Goal: Task Accomplishment & Management: Manage account settings

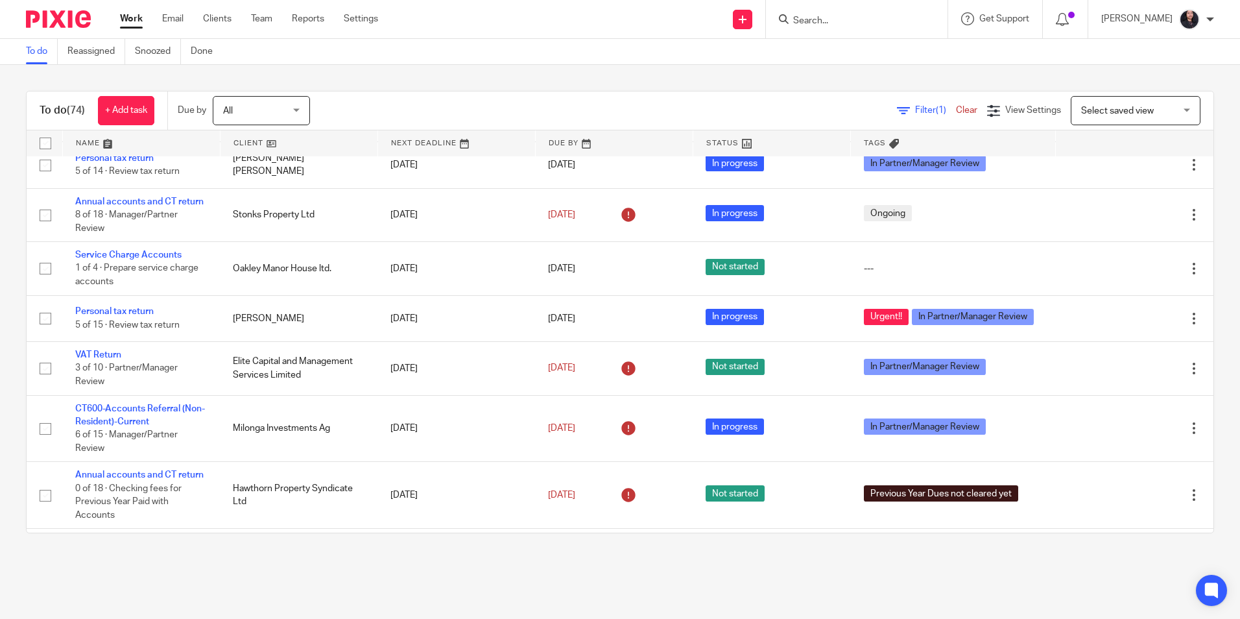
scroll to position [3777, 0]
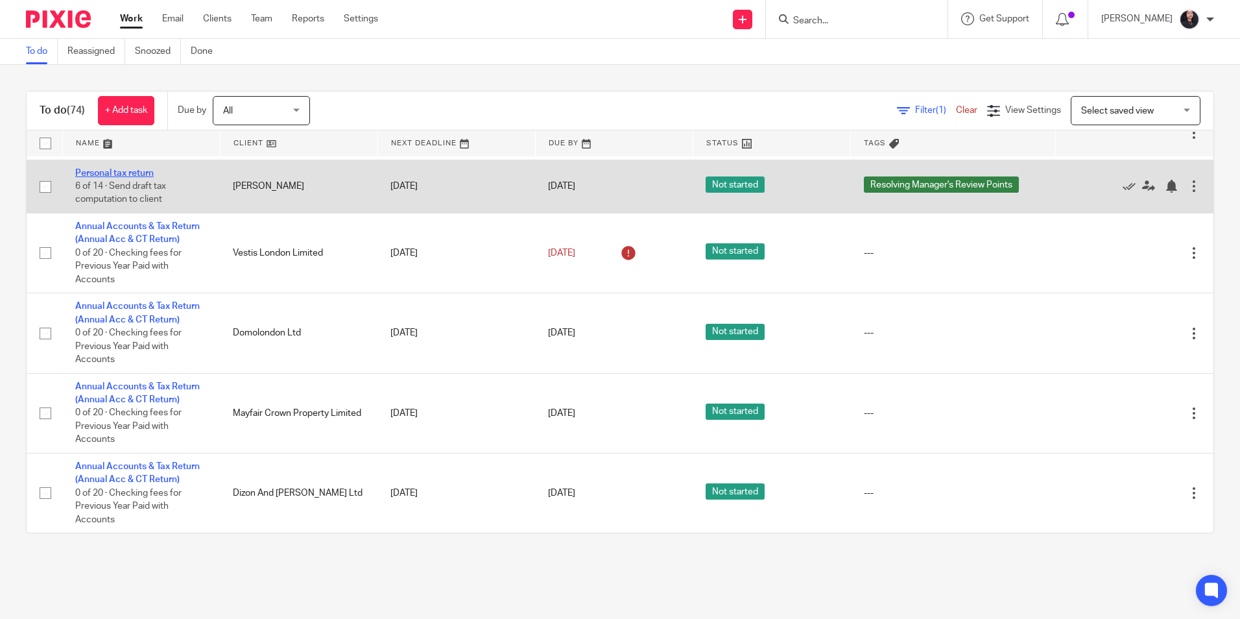
click at [150, 178] on link "Personal tax return" at bounding box center [114, 173] width 78 height 9
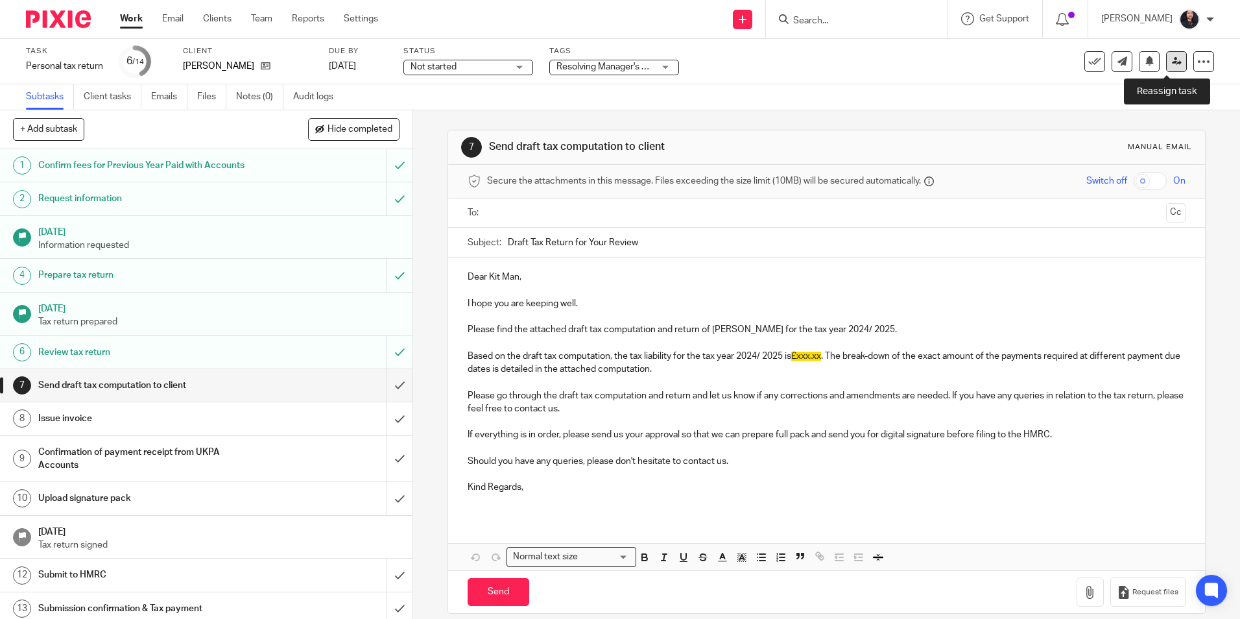
click at [1172, 65] on icon at bounding box center [1177, 61] width 10 height 10
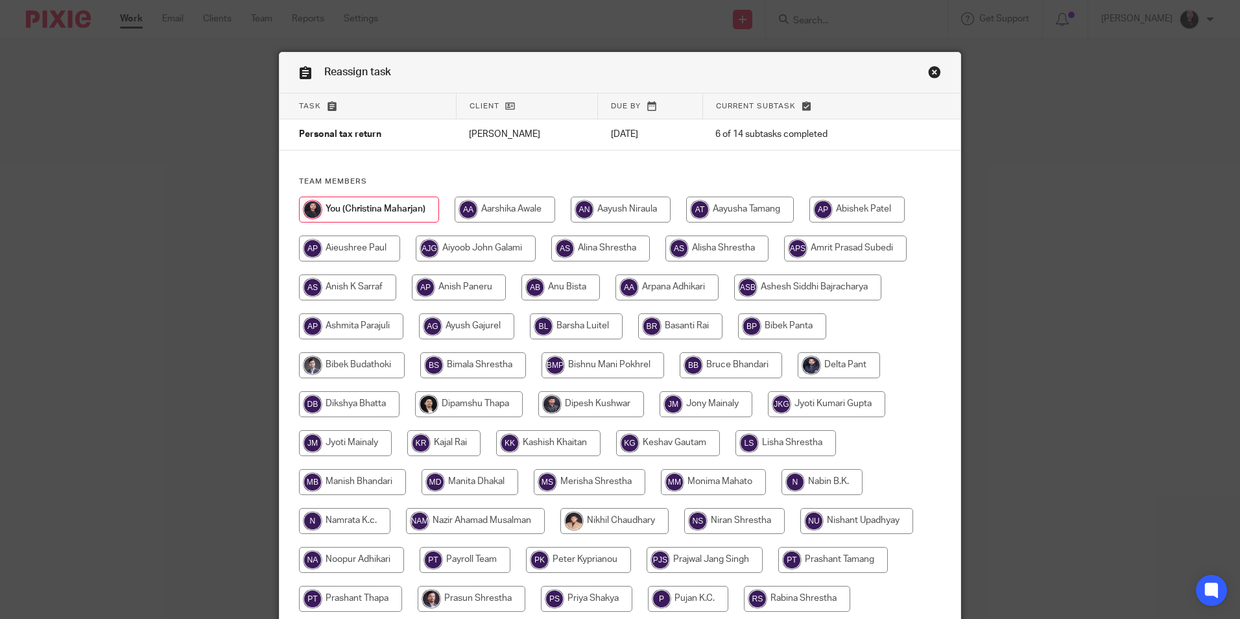
drag, startPoint x: 0, startPoint y: 0, endPoint x: 519, endPoint y: 218, distance: 563.4
click at [510, 211] on input "radio" at bounding box center [504, 209] width 100 height 26
radio input "true"
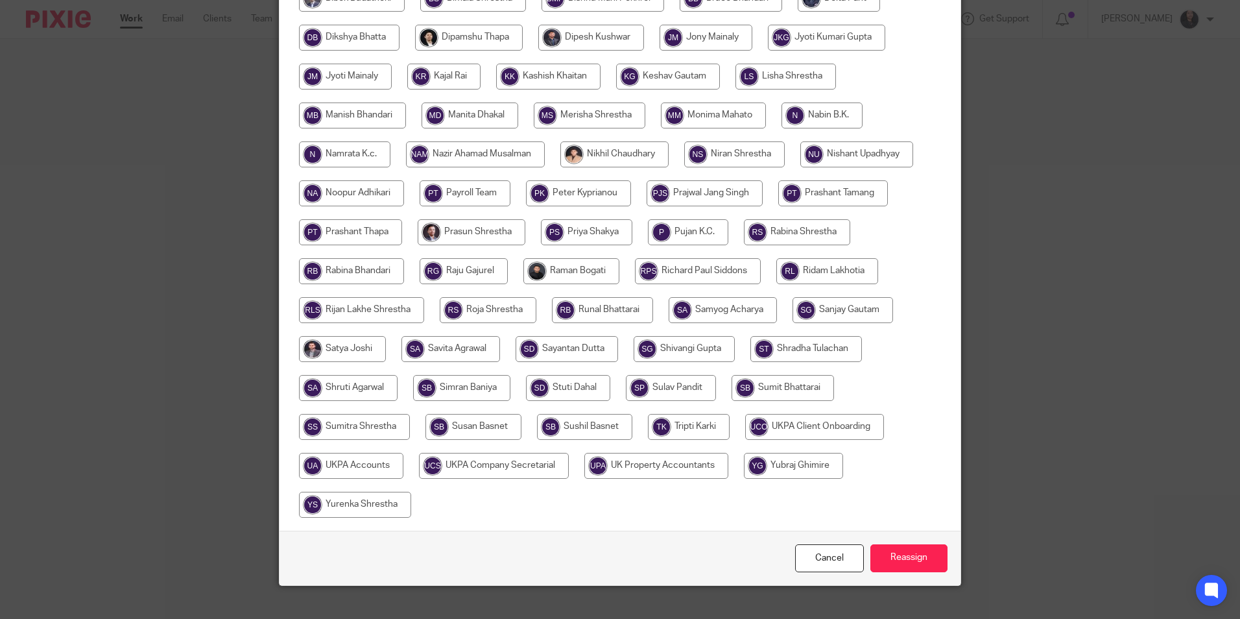
scroll to position [385, 0]
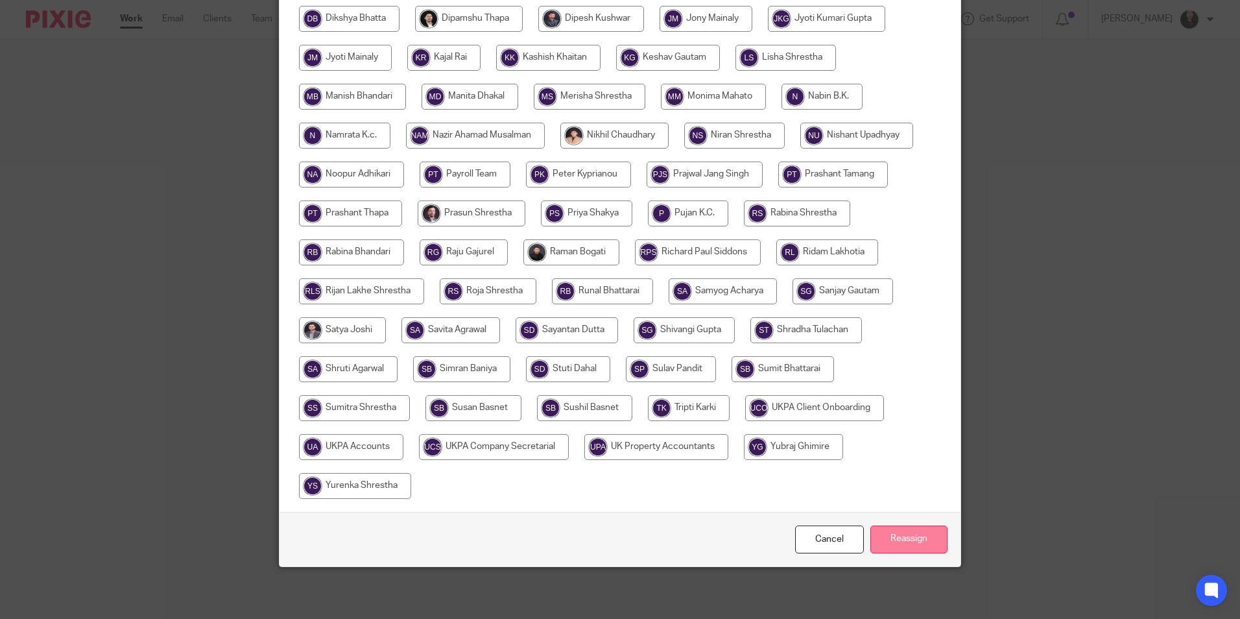
click at [890, 541] on input "Reassign" at bounding box center [908, 539] width 77 height 28
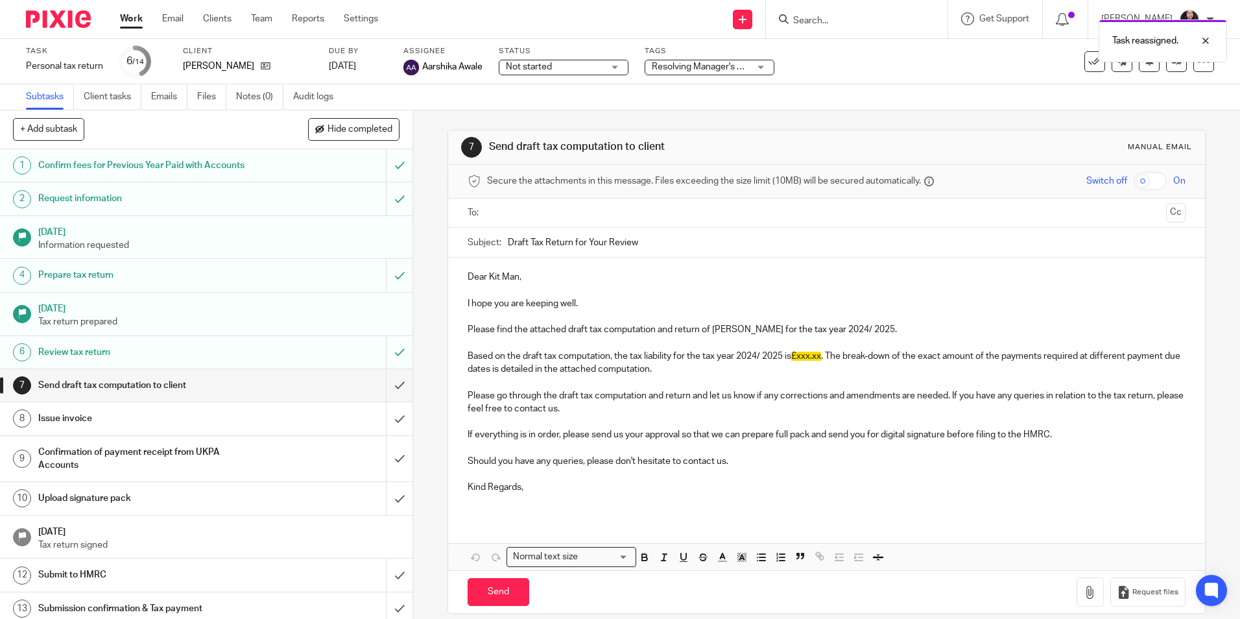
click at [58, 16] on img at bounding box center [58, 19] width 65 height 18
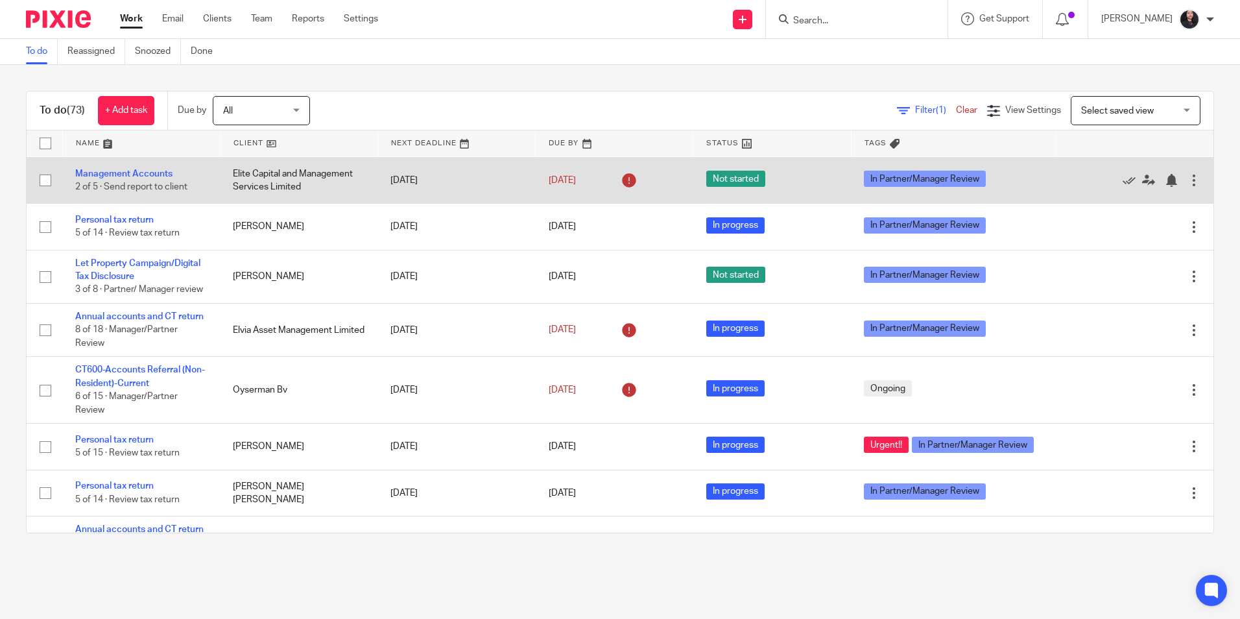
scroll to position [195, 0]
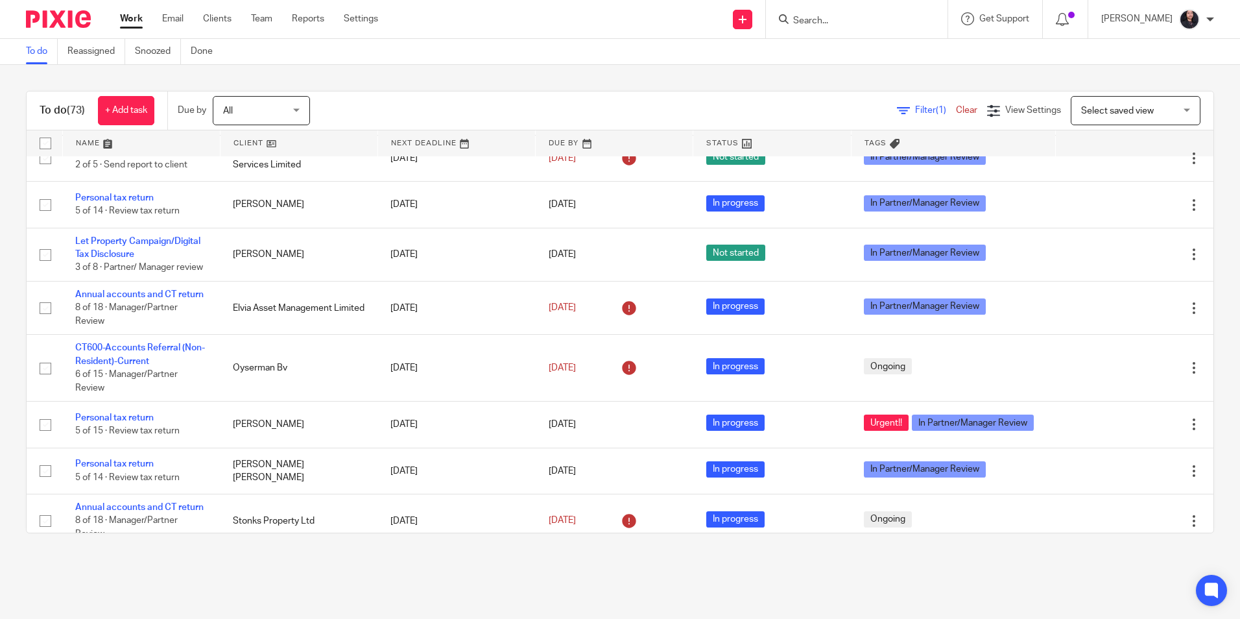
click at [823, 21] on input "Search" at bounding box center [850, 22] width 117 height 12
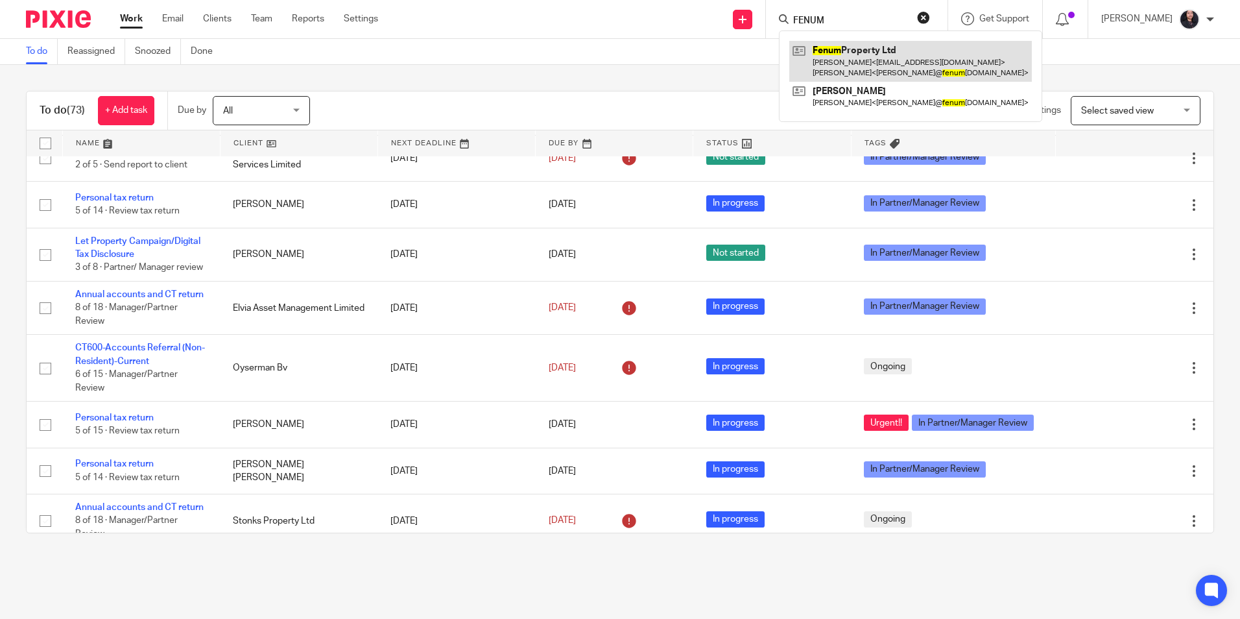
type input "FENUM"
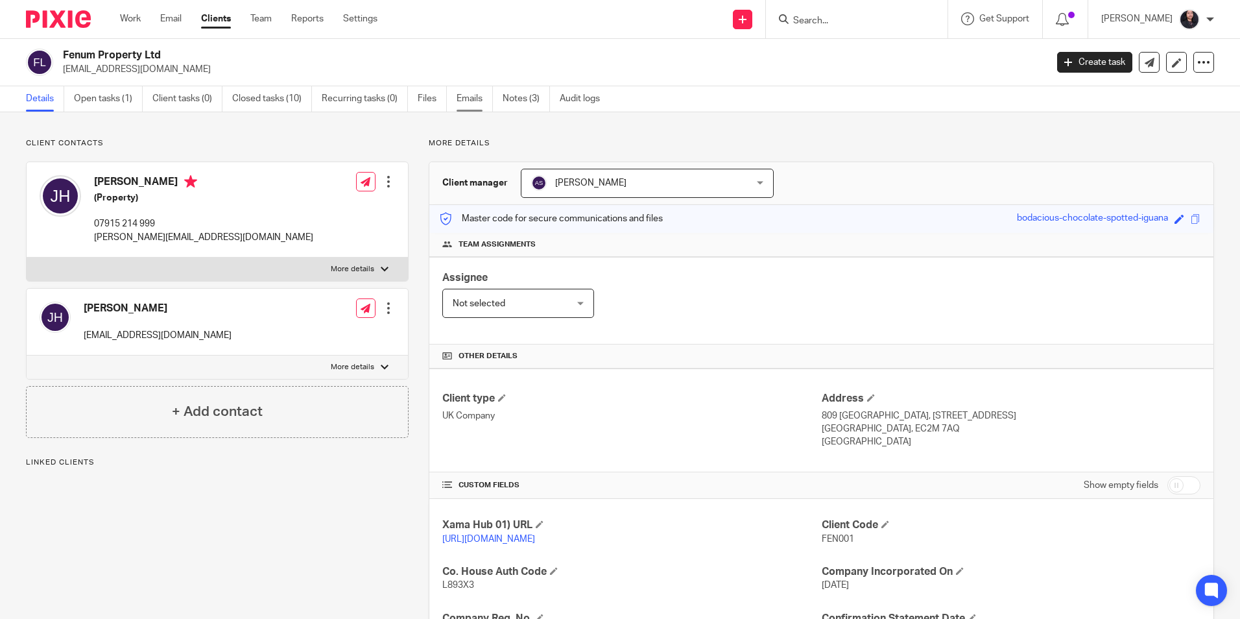
click at [463, 107] on link "Emails" at bounding box center [474, 98] width 36 height 25
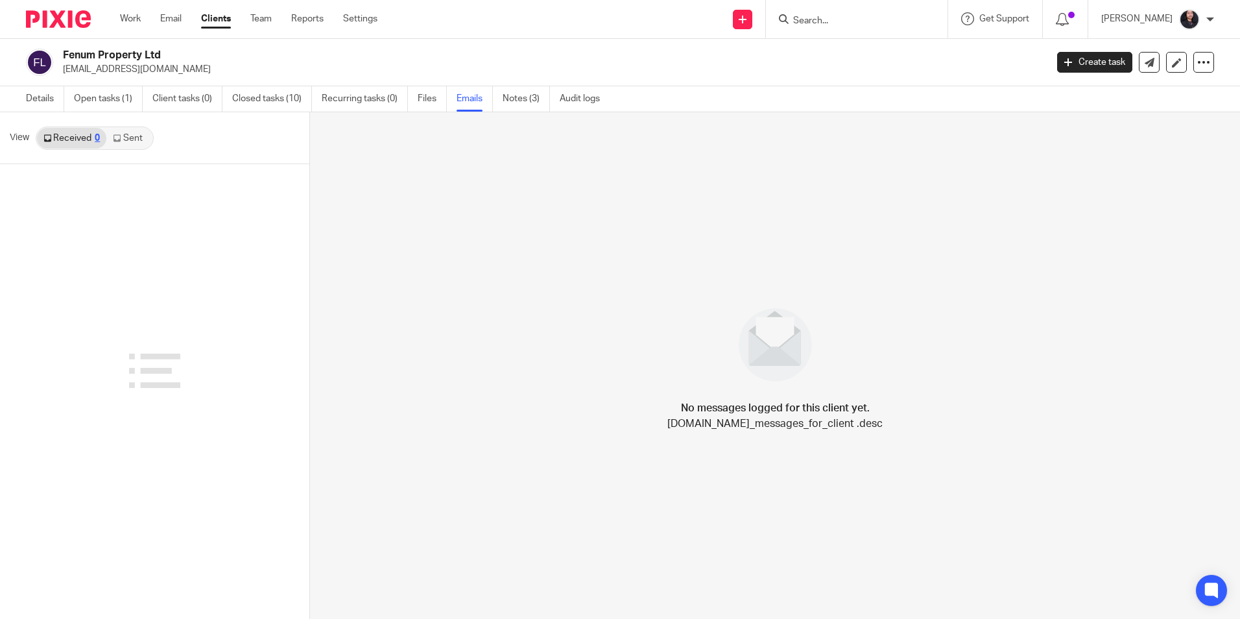
click at [134, 140] on link "Sent" at bounding box center [128, 138] width 45 height 21
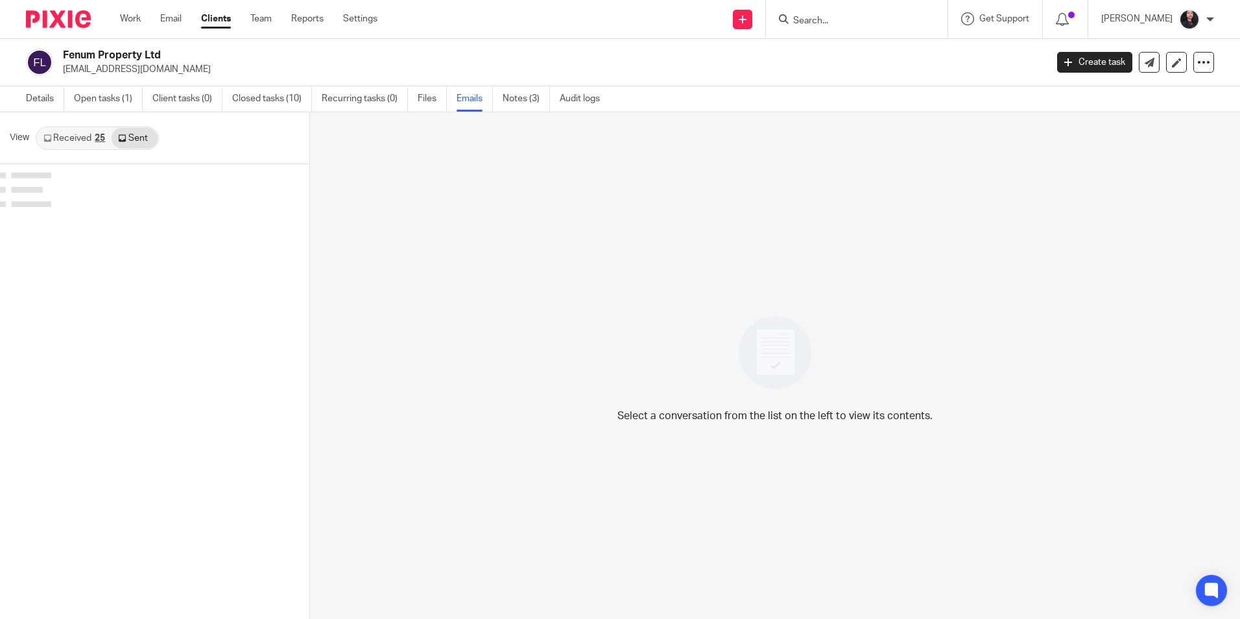
click at [78, 136] on link "Received 25" at bounding box center [74, 138] width 75 height 21
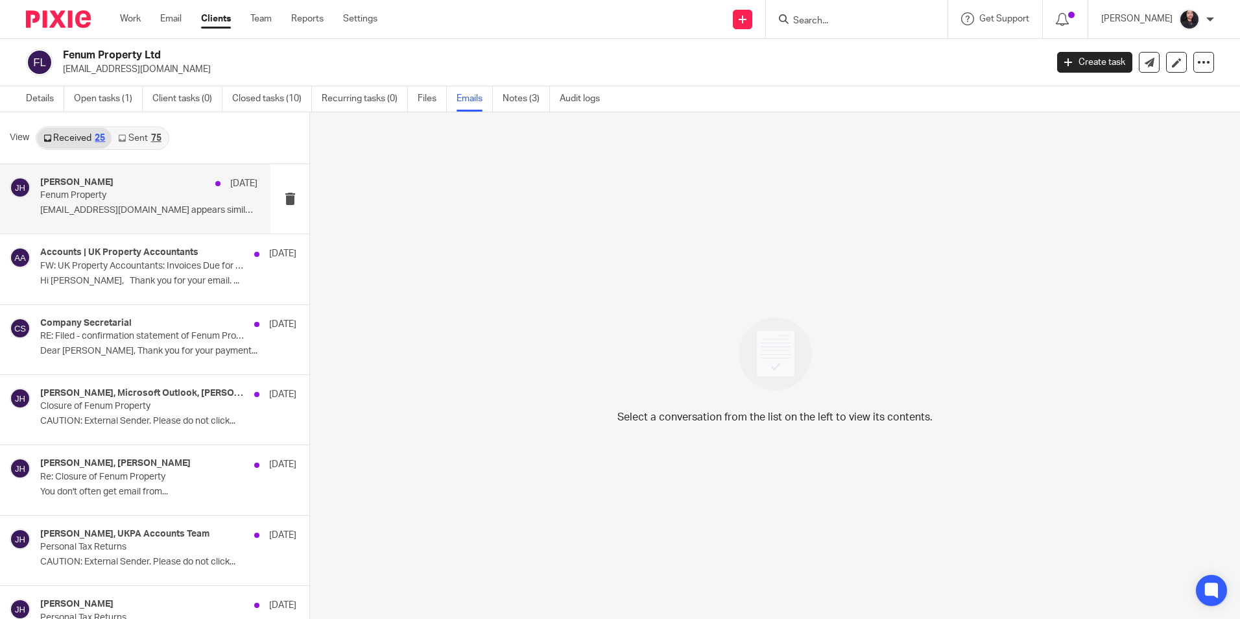
click at [128, 201] on p "Fenum Property" at bounding box center [127, 195] width 174 height 11
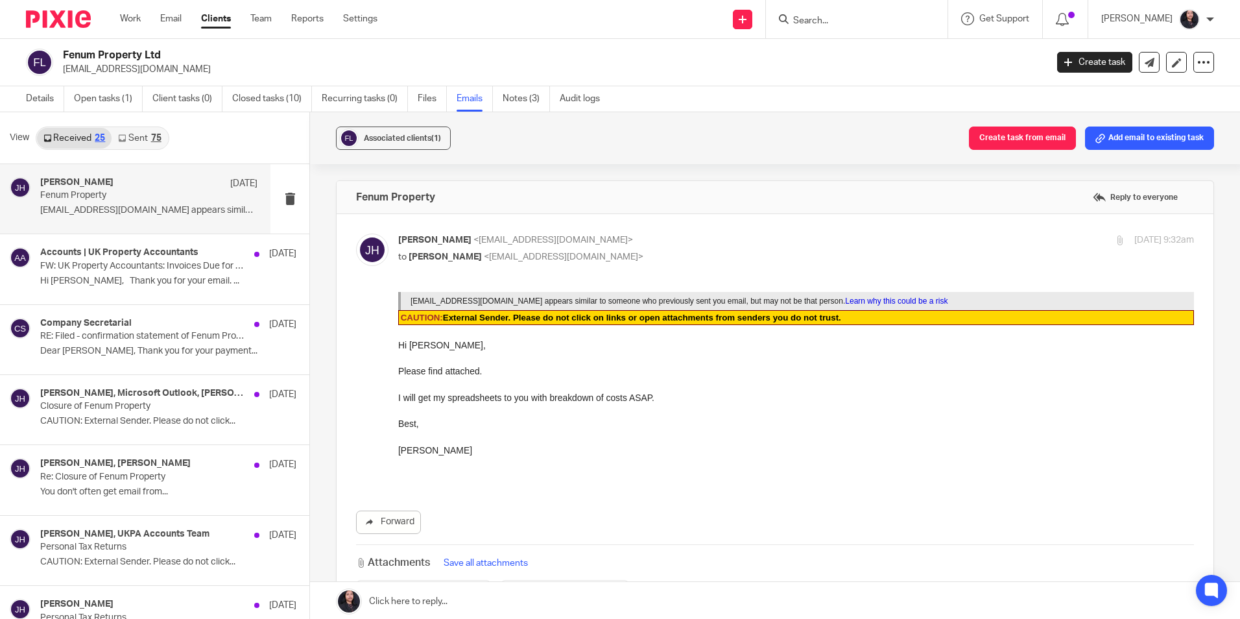
click at [125, 146] on link "Sent 75" at bounding box center [140, 138] width 56 height 21
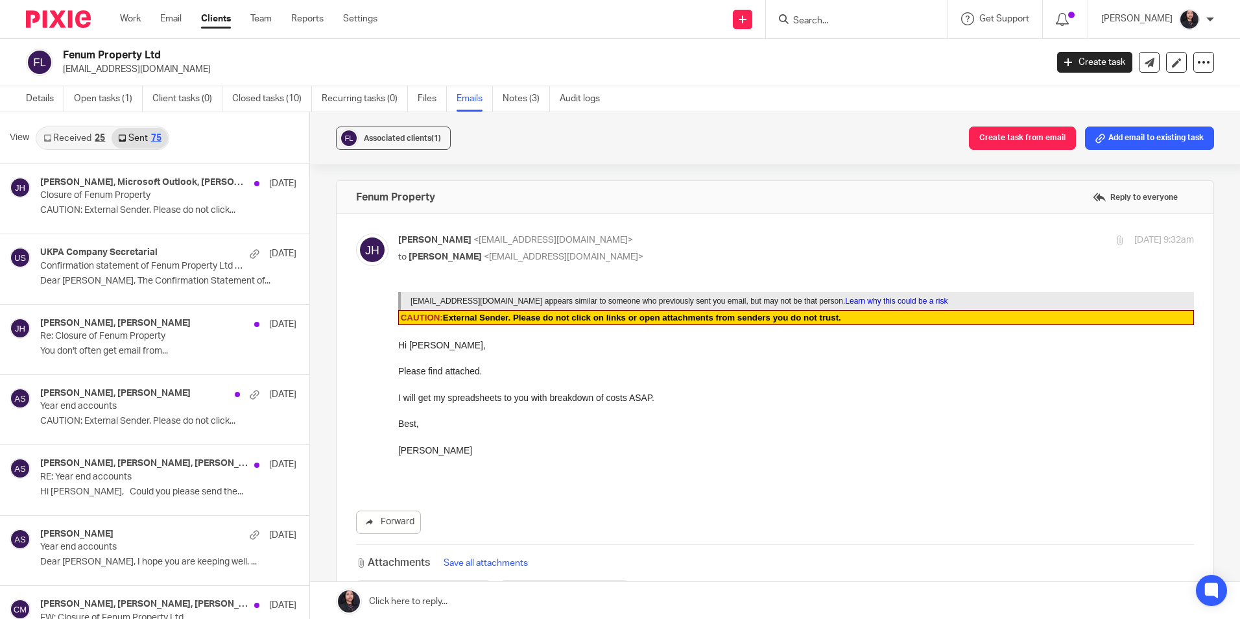
scroll to position [2, 0]
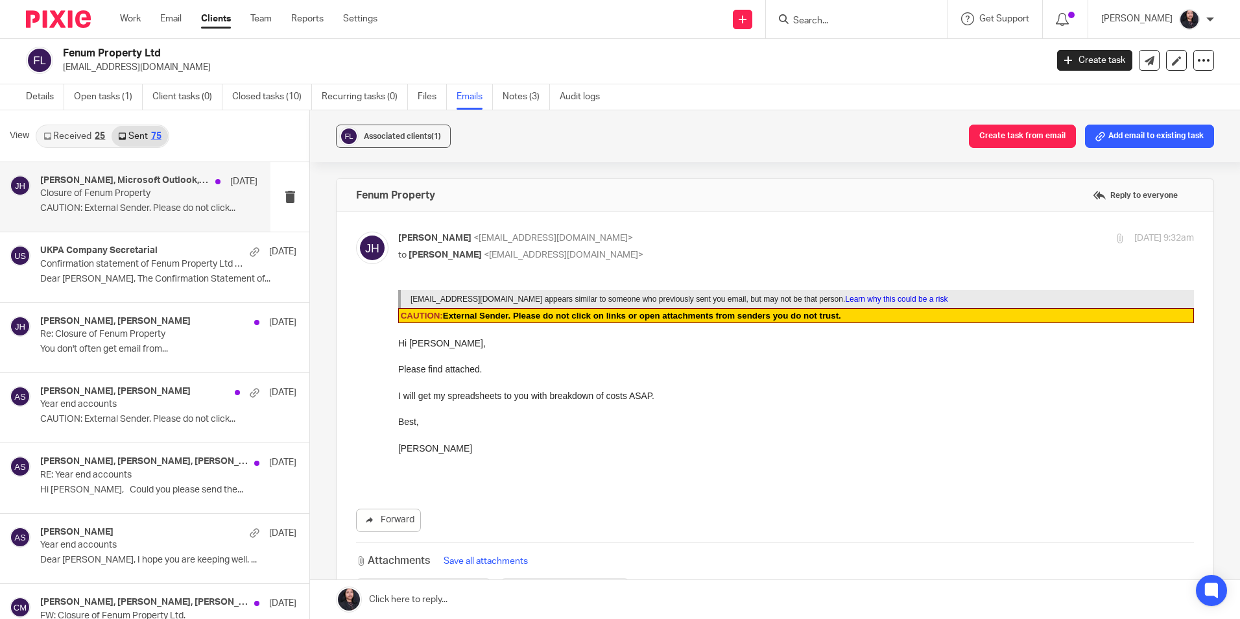
click at [110, 187] on div "Joshua Hay, Microsoft Outlook, Alina Shrestha, Me 27 May" at bounding box center [148, 181] width 217 height 13
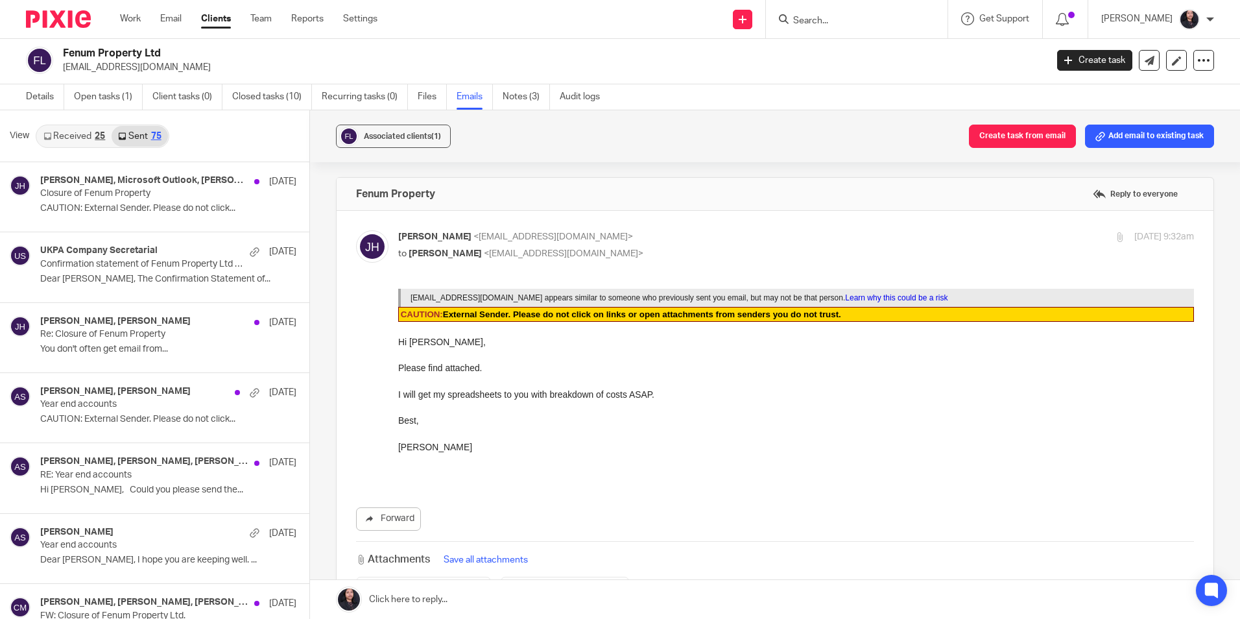
scroll to position [0, 0]
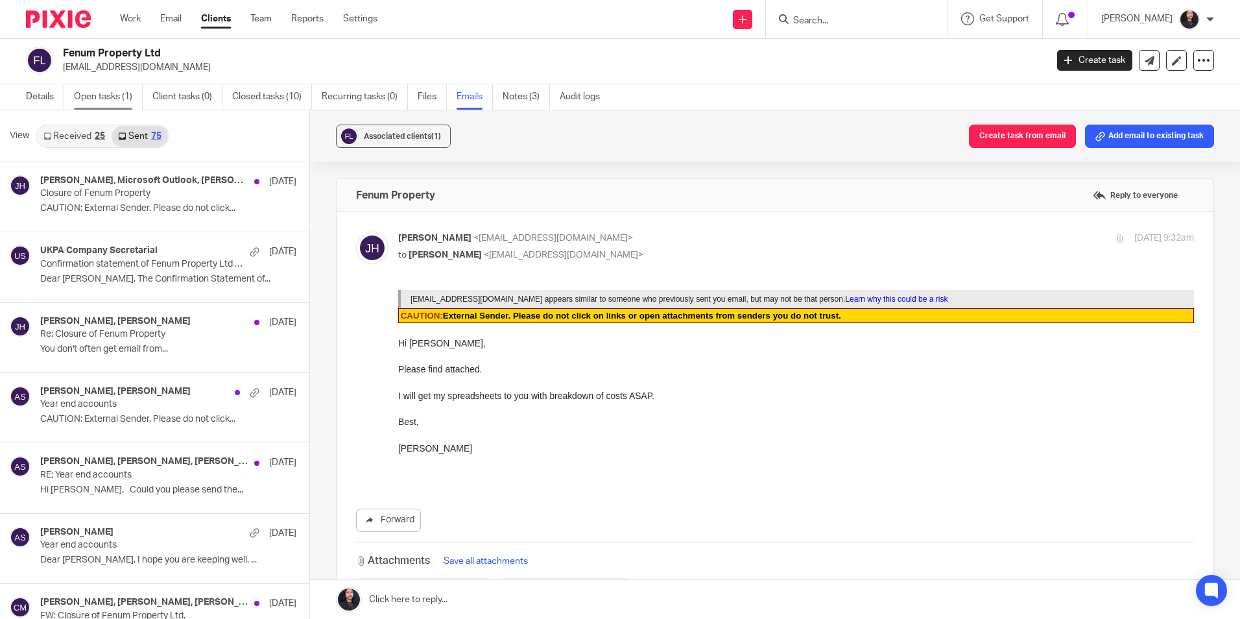
click at [98, 93] on link "Open tasks (1)" at bounding box center [108, 96] width 69 height 25
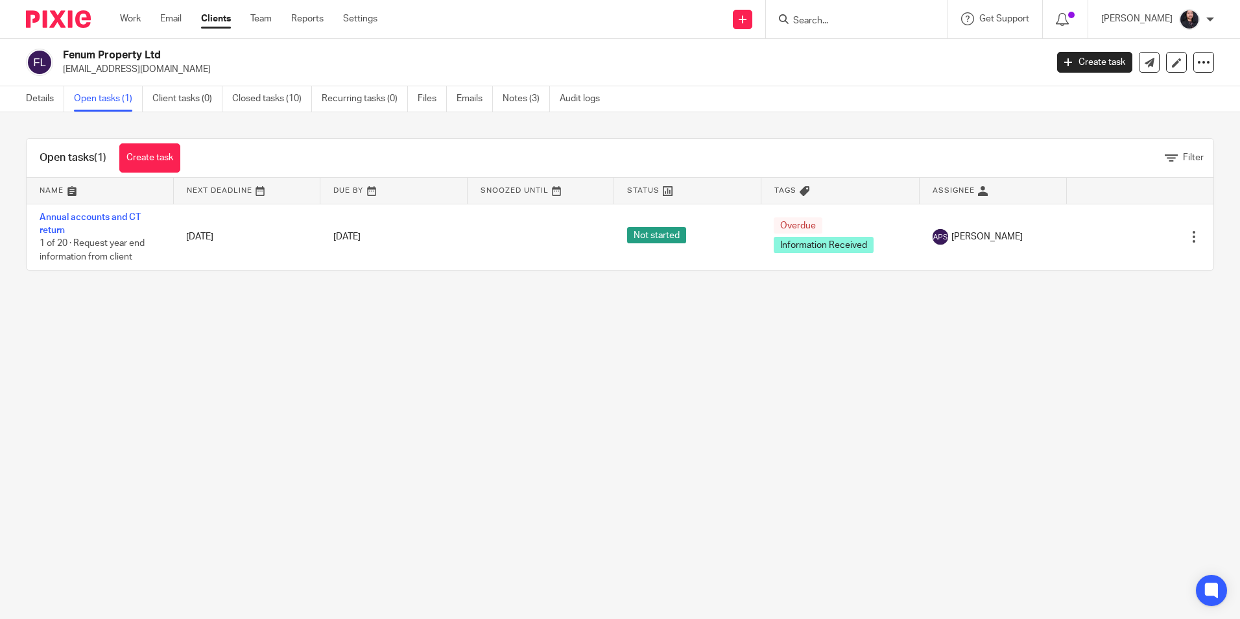
click at [109, 215] on link "Annual accounts and CT return" at bounding box center [90, 224] width 101 height 22
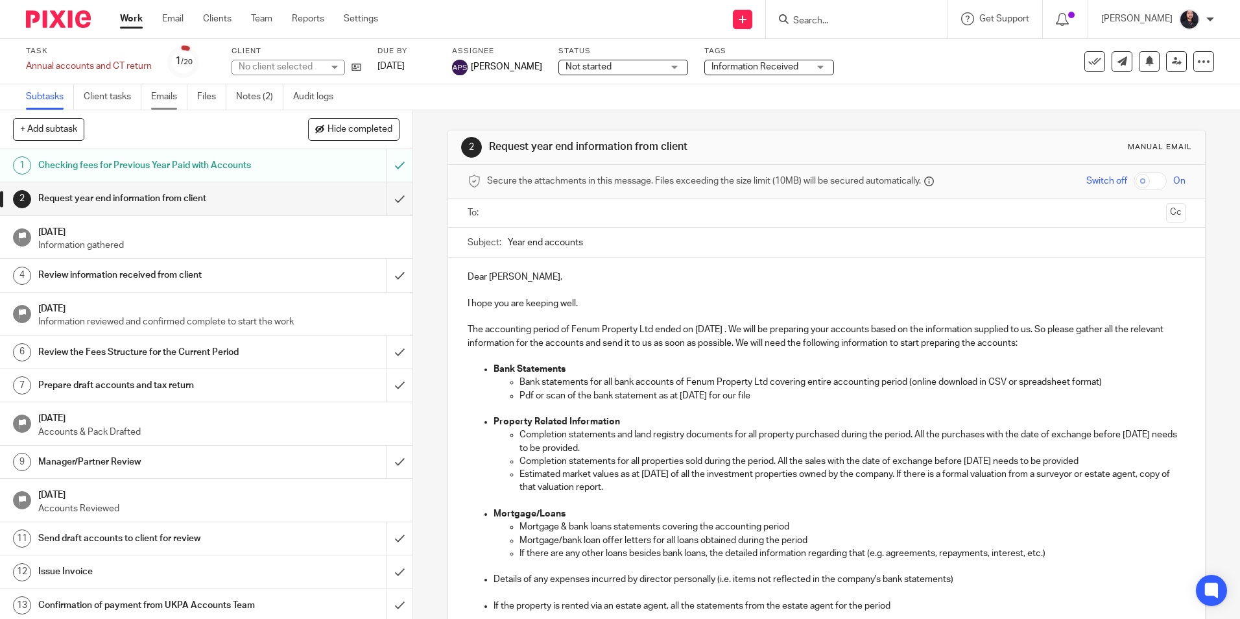
click at [174, 93] on link "Emails" at bounding box center [169, 96] width 36 height 25
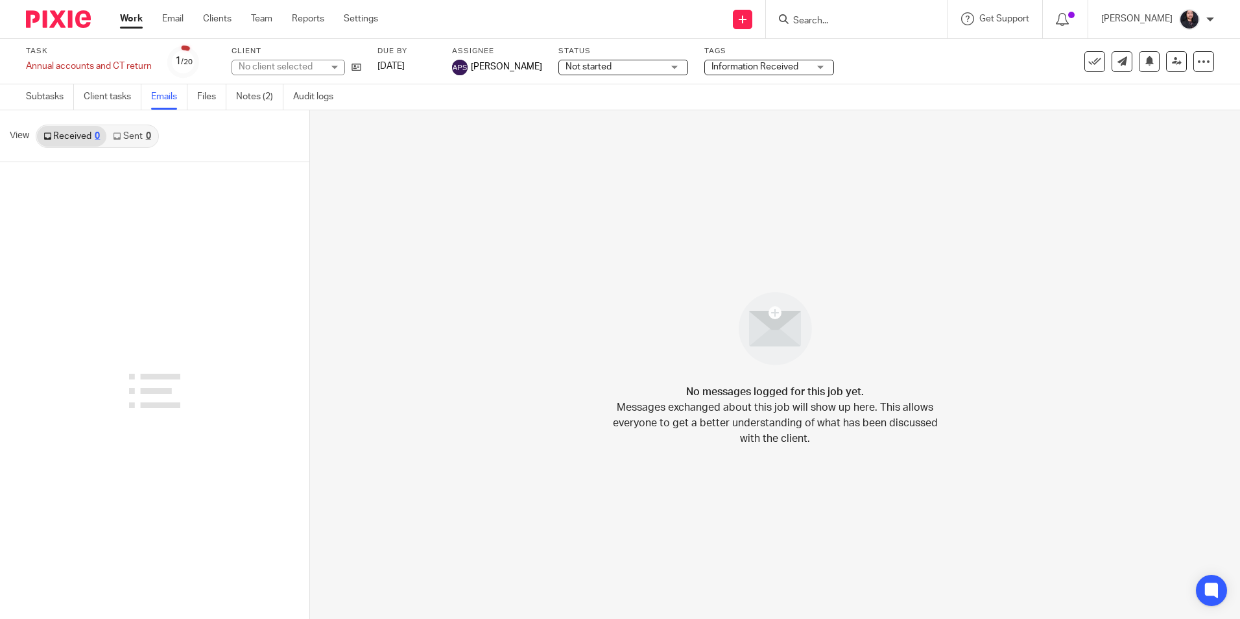
click at [128, 135] on link "Sent 0" at bounding box center [131, 136] width 51 height 21
click at [89, 134] on link "Received 0" at bounding box center [71, 136] width 69 height 21
click at [134, 134] on link "Sent 0" at bounding box center [131, 136] width 51 height 21
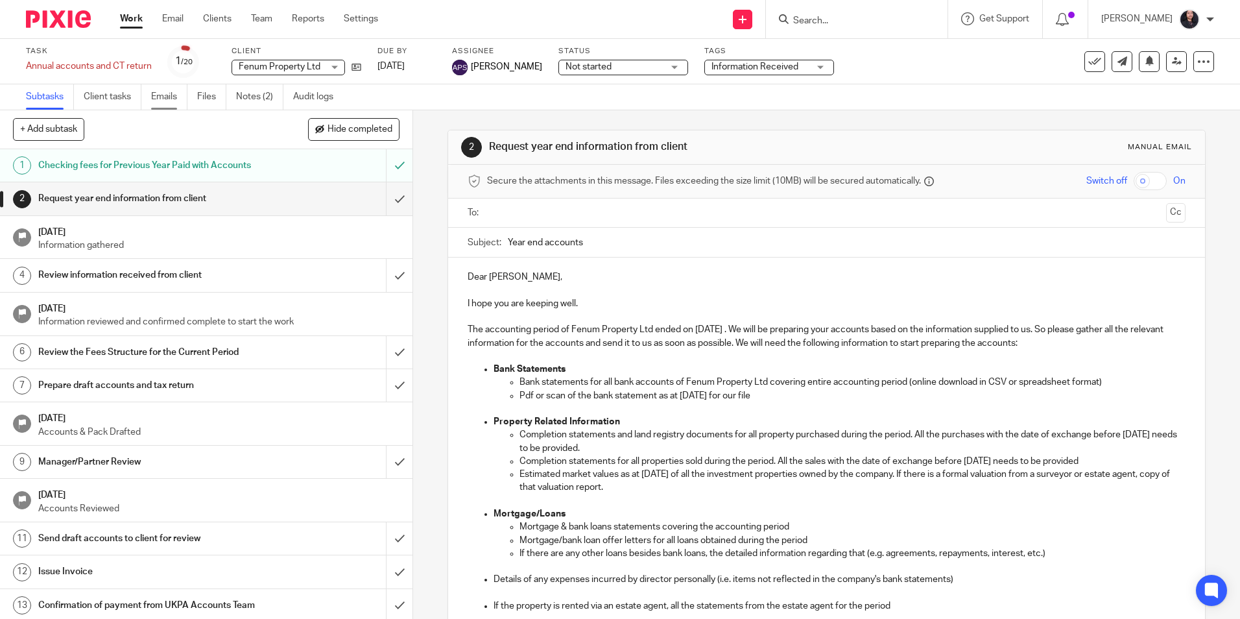
click at [157, 97] on link "Emails" at bounding box center [169, 96] width 36 height 25
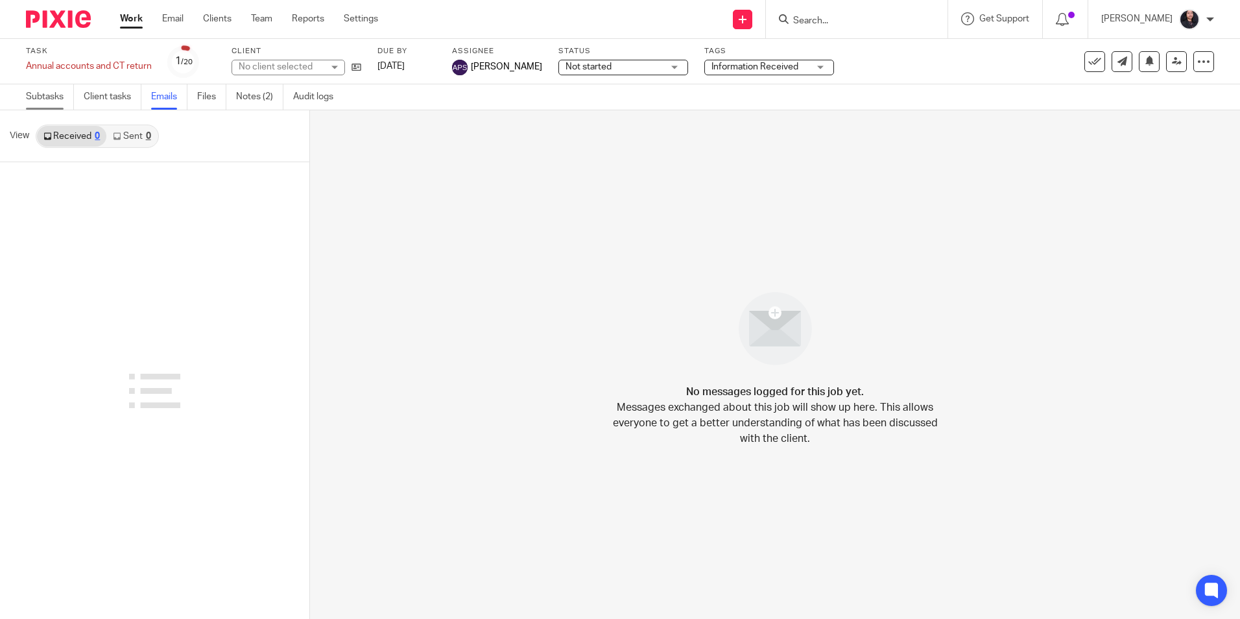
click at [54, 90] on link "Subtasks" at bounding box center [50, 96] width 48 height 25
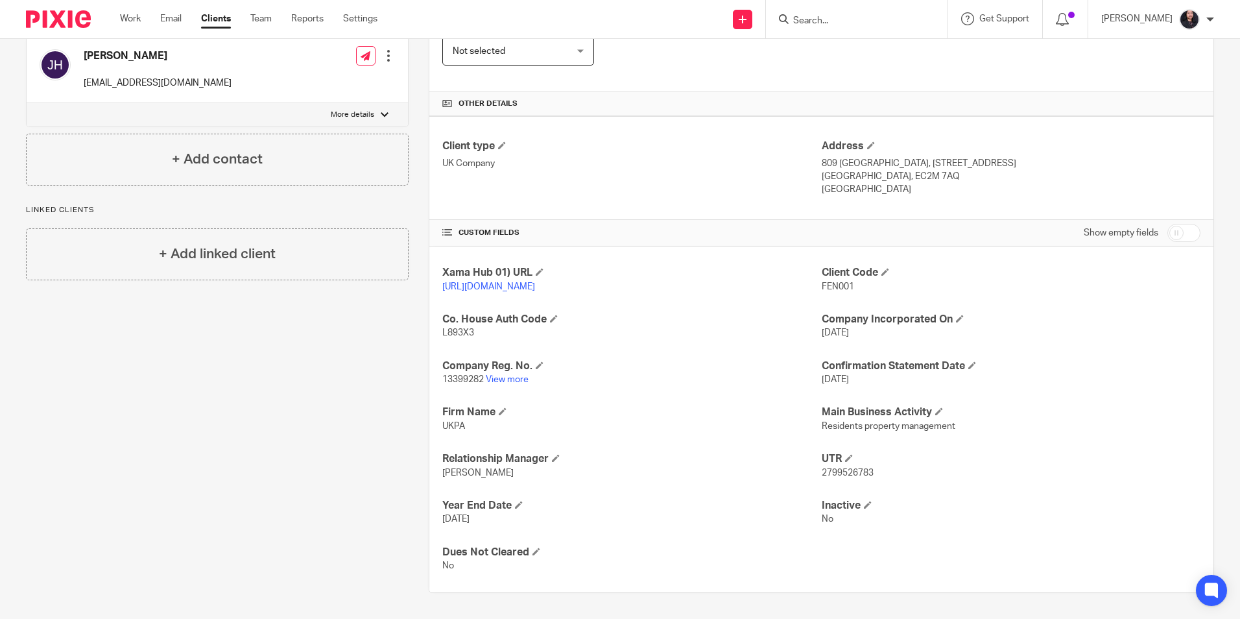
scroll to position [265, 0]
click at [519, 375] on link "View more" at bounding box center [507, 379] width 43 height 9
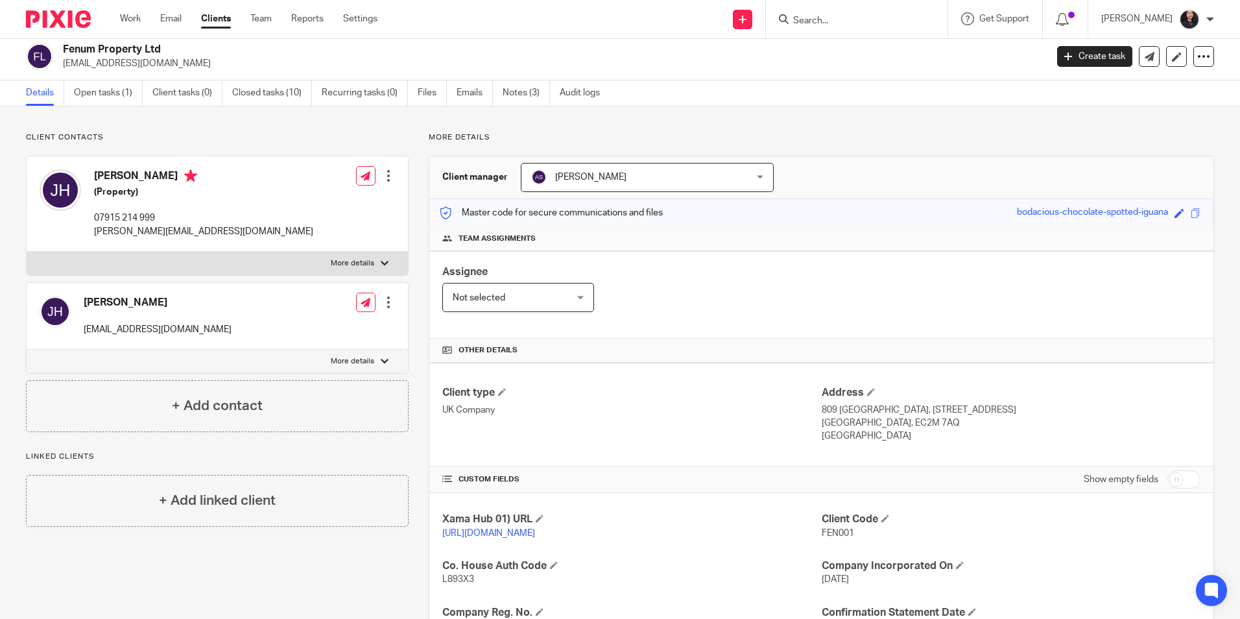
scroll to position [0, 0]
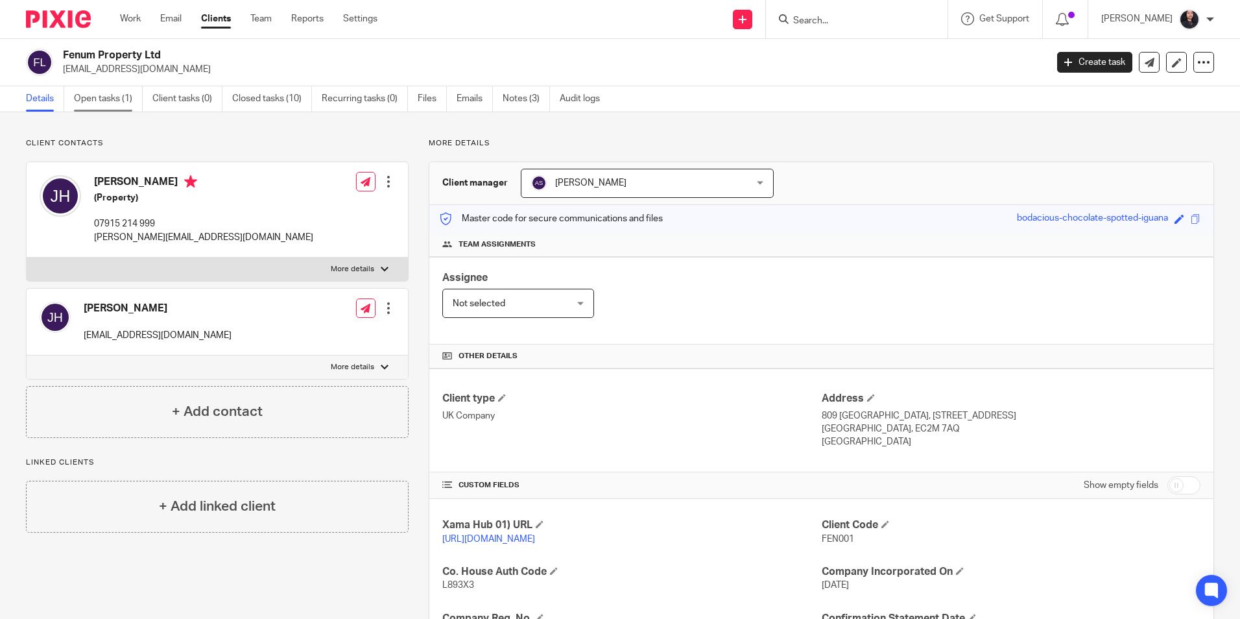
click at [113, 99] on link "Open tasks (1)" at bounding box center [108, 98] width 69 height 25
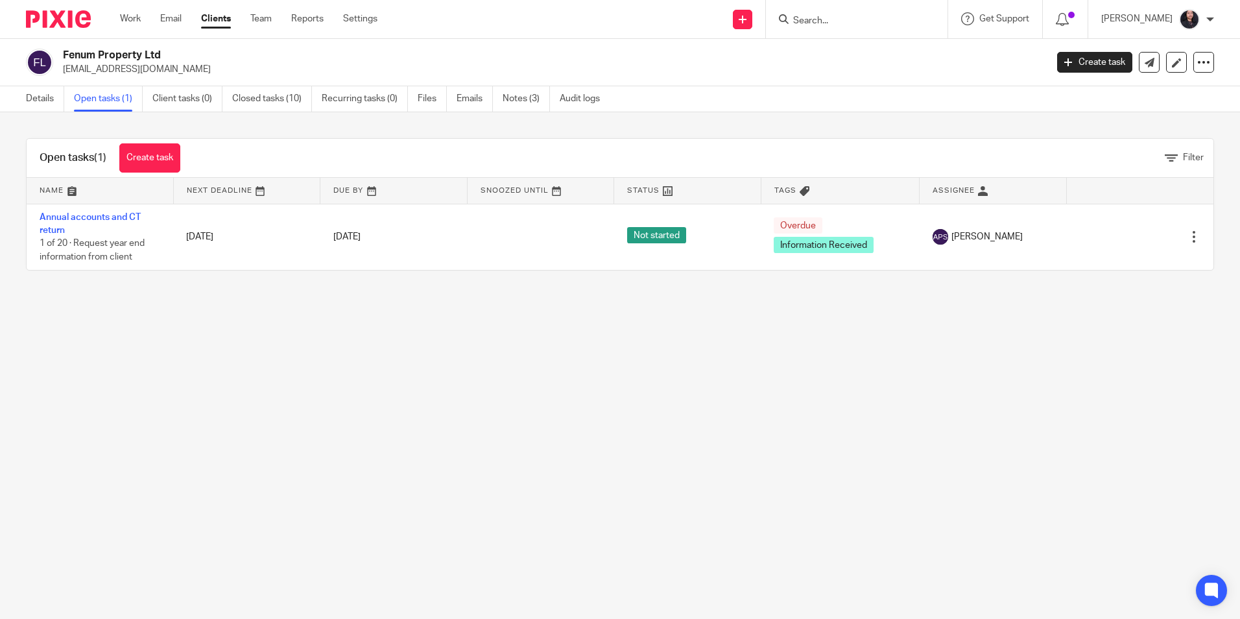
click at [464, 377] on main "Fenum Property Ltd [EMAIL_ADDRESS][DOMAIN_NAME] Create task Update from Compani…" at bounding box center [620, 309] width 1240 height 619
